Goal: Information Seeking & Learning: Learn about a topic

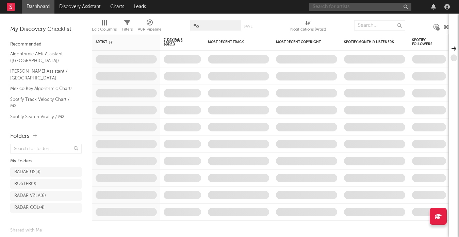
click at [328, 3] on input "text" at bounding box center [360, 7] width 102 height 9
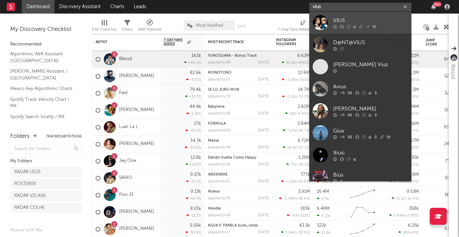
type input "vius"
click at [342, 18] on div "VIUS" at bounding box center [370, 20] width 75 height 8
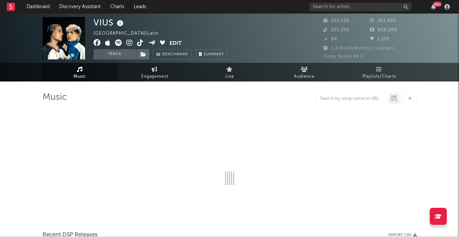
select select "6m"
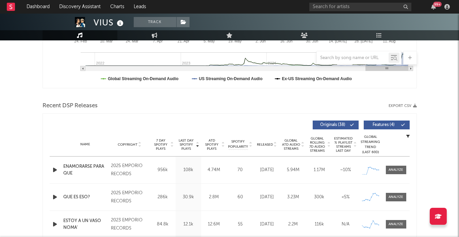
scroll to position [235, 0]
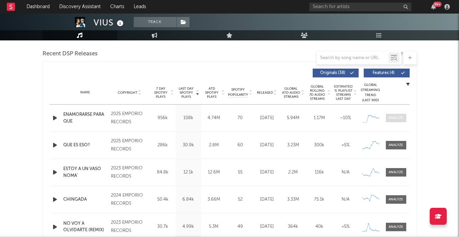
click at [392, 114] on span at bounding box center [396, 118] width 20 height 9
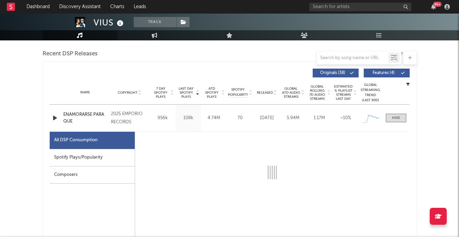
select select "1w"
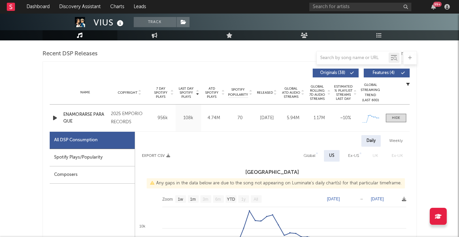
click at [75, 159] on div "Spotify Plays/Popularity" at bounding box center [92, 157] width 85 height 17
select select "1w"
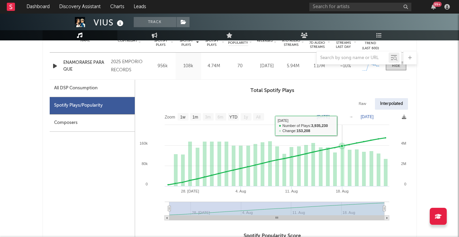
scroll to position [286, 0]
